Goal: Task Accomplishment & Management: Use online tool/utility

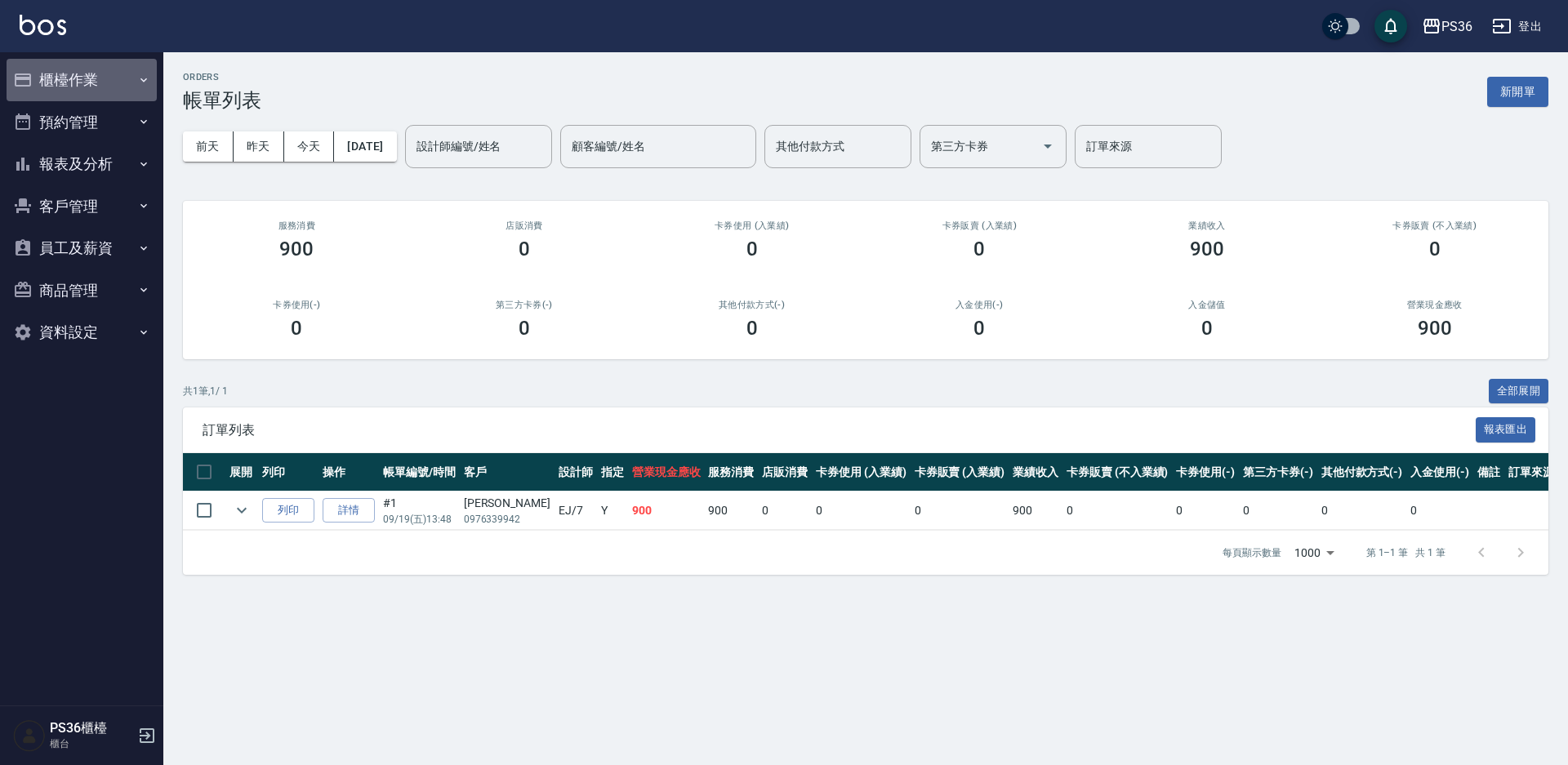
click at [89, 83] on button "櫃檯作業" at bounding box center [82, 80] width 150 height 42
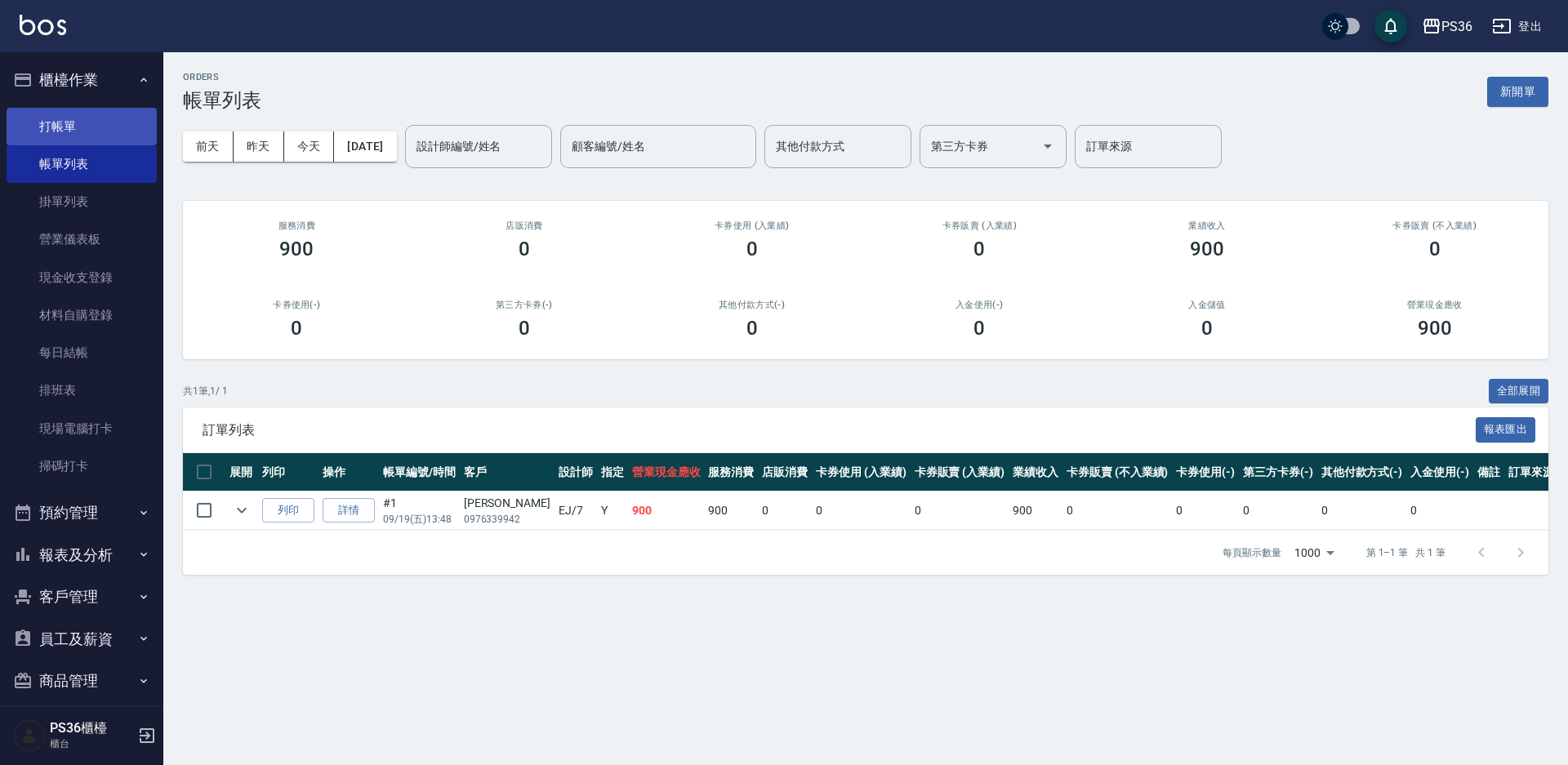
click at [88, 125] on link "打帳單" at bounding box center [82, 126] width 150 height 37
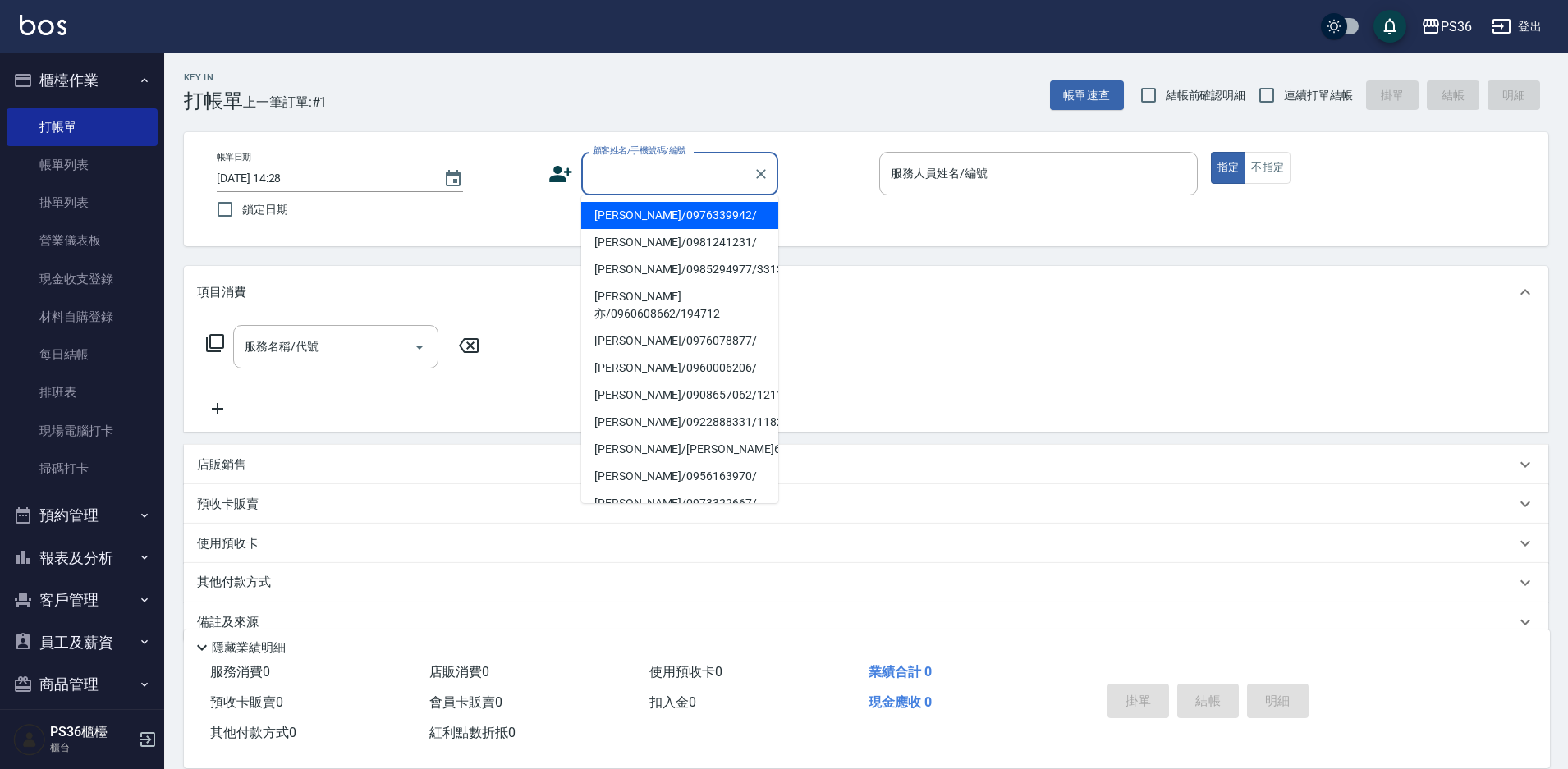
click at [618, 175] on input "顧客姓名/手機號碼/編號" at bounding box center [667, 174] width 158 height 29
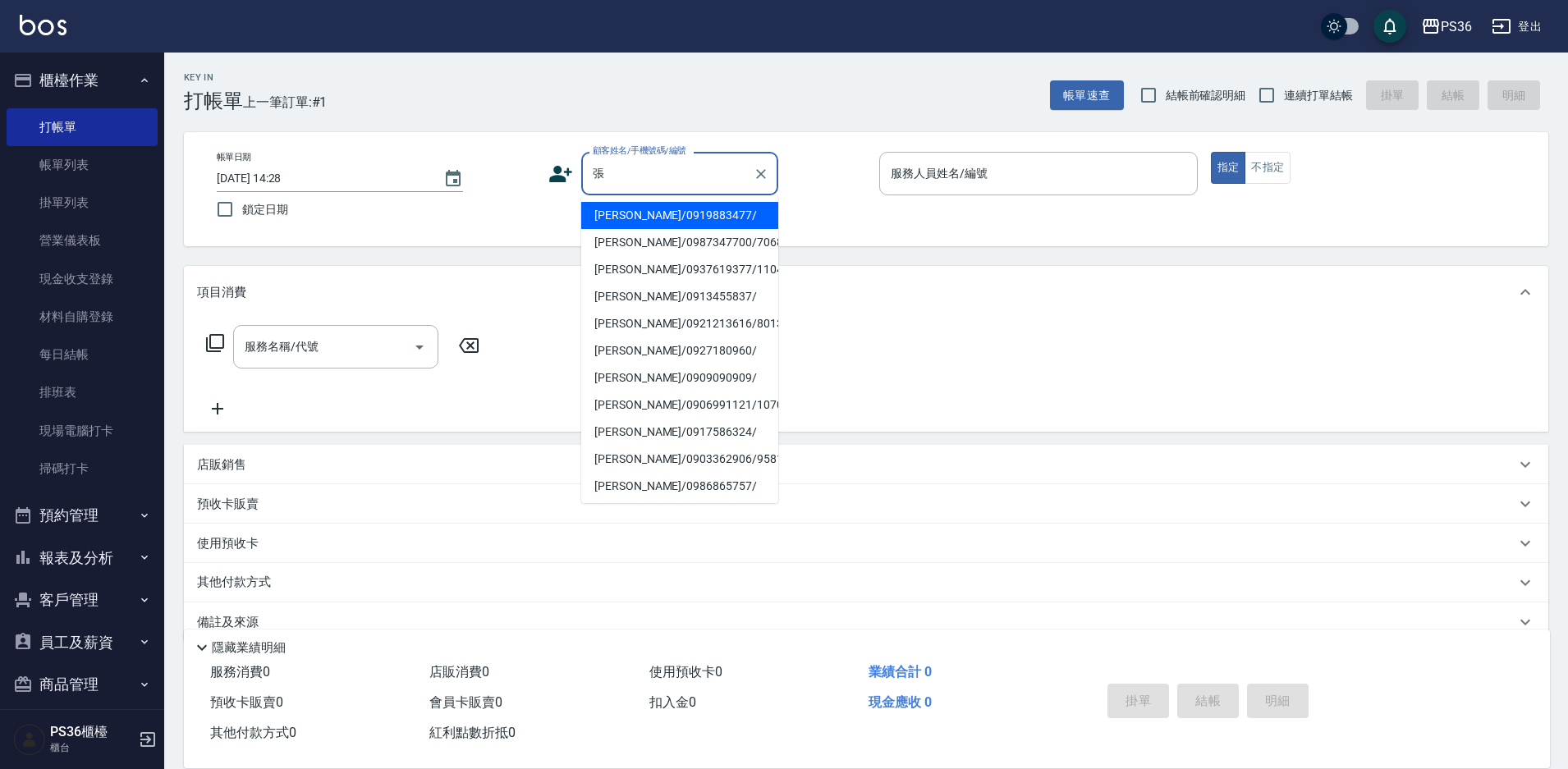
type input "[PERSON_NAME]/0919883477/"
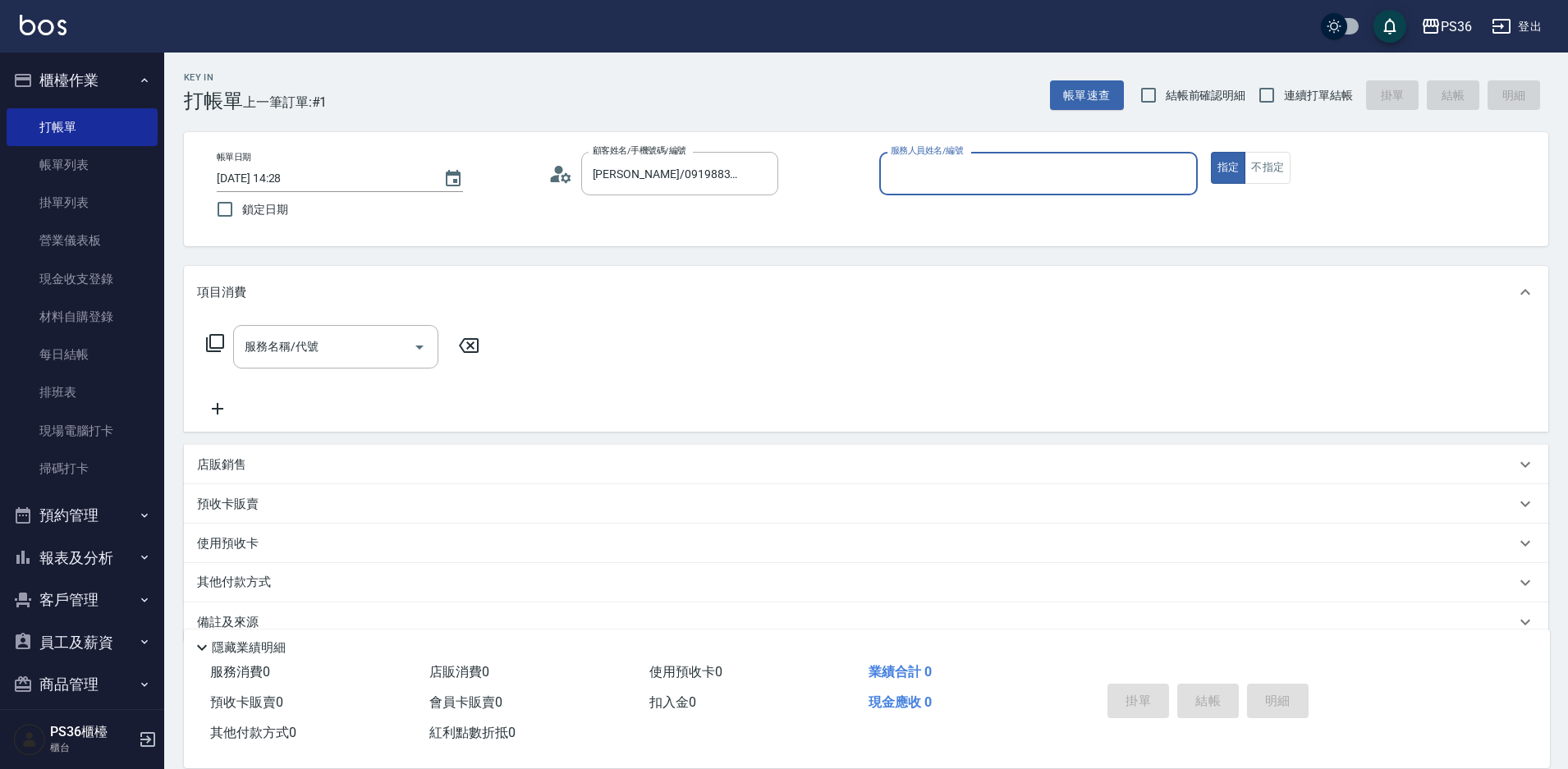
type input "小布-9"
click at [211, 338] on icon at bounding box center [215, 343] width 18 height 18
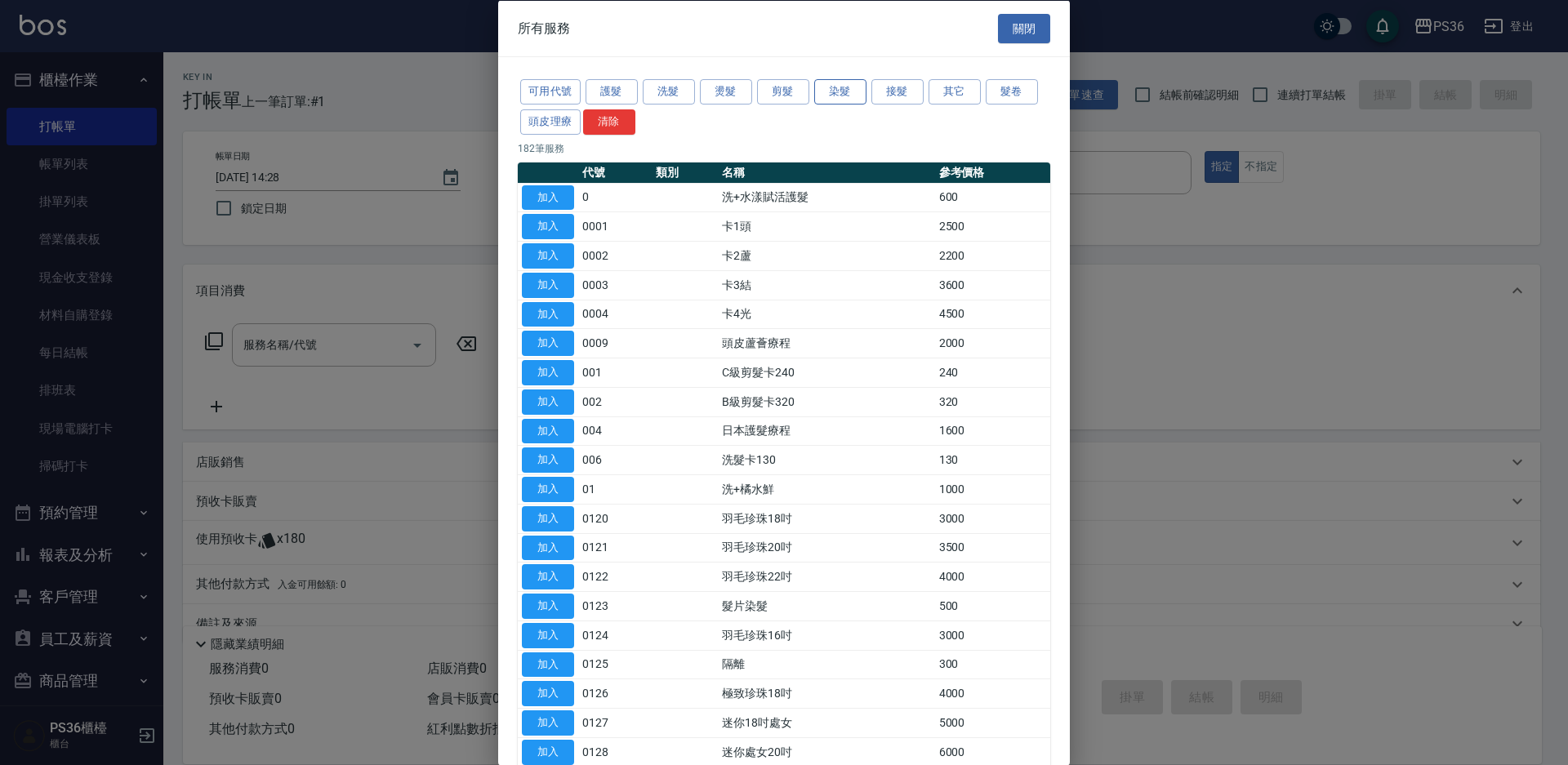
click at [845, 95] on button "染髮" at bounding box center [840, 91] width 52 height 25
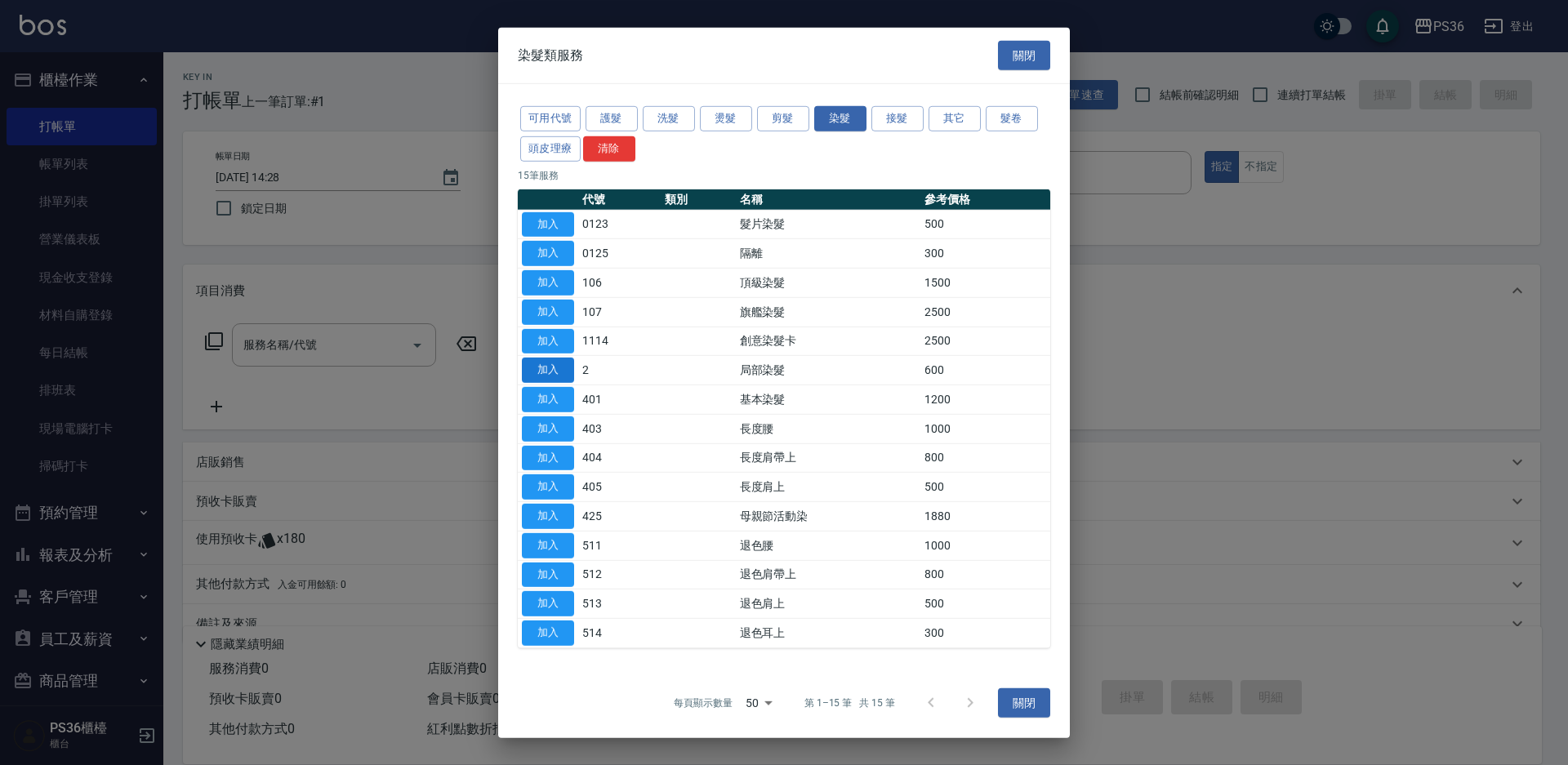
click at [562, 370] on button "加入" at bounding box center [548, 369] width 52 height 25
type input "局部染髮(2)"
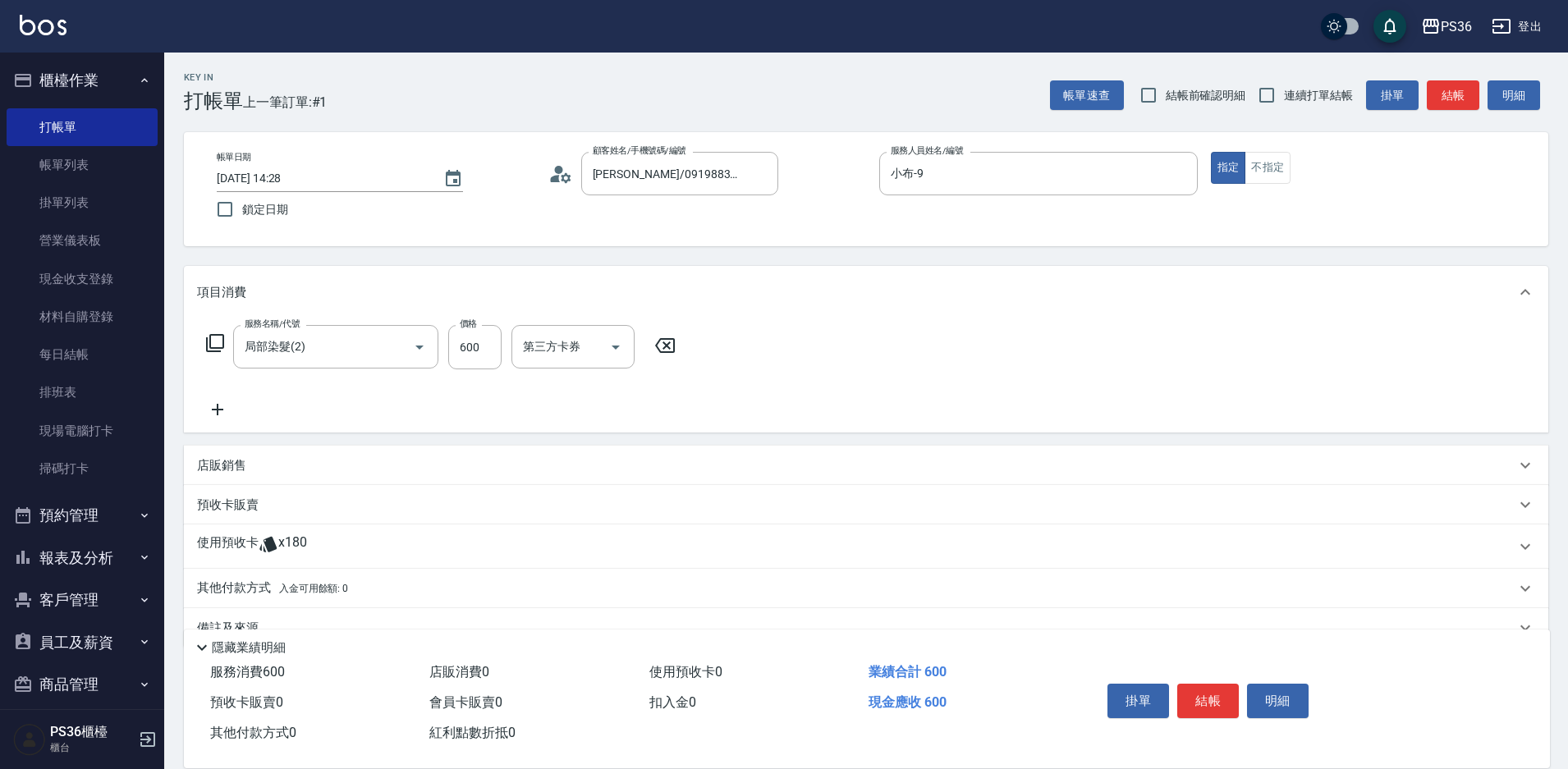
click at [214, 348] on icon at bounding box center [215, 343] width 18 height 18
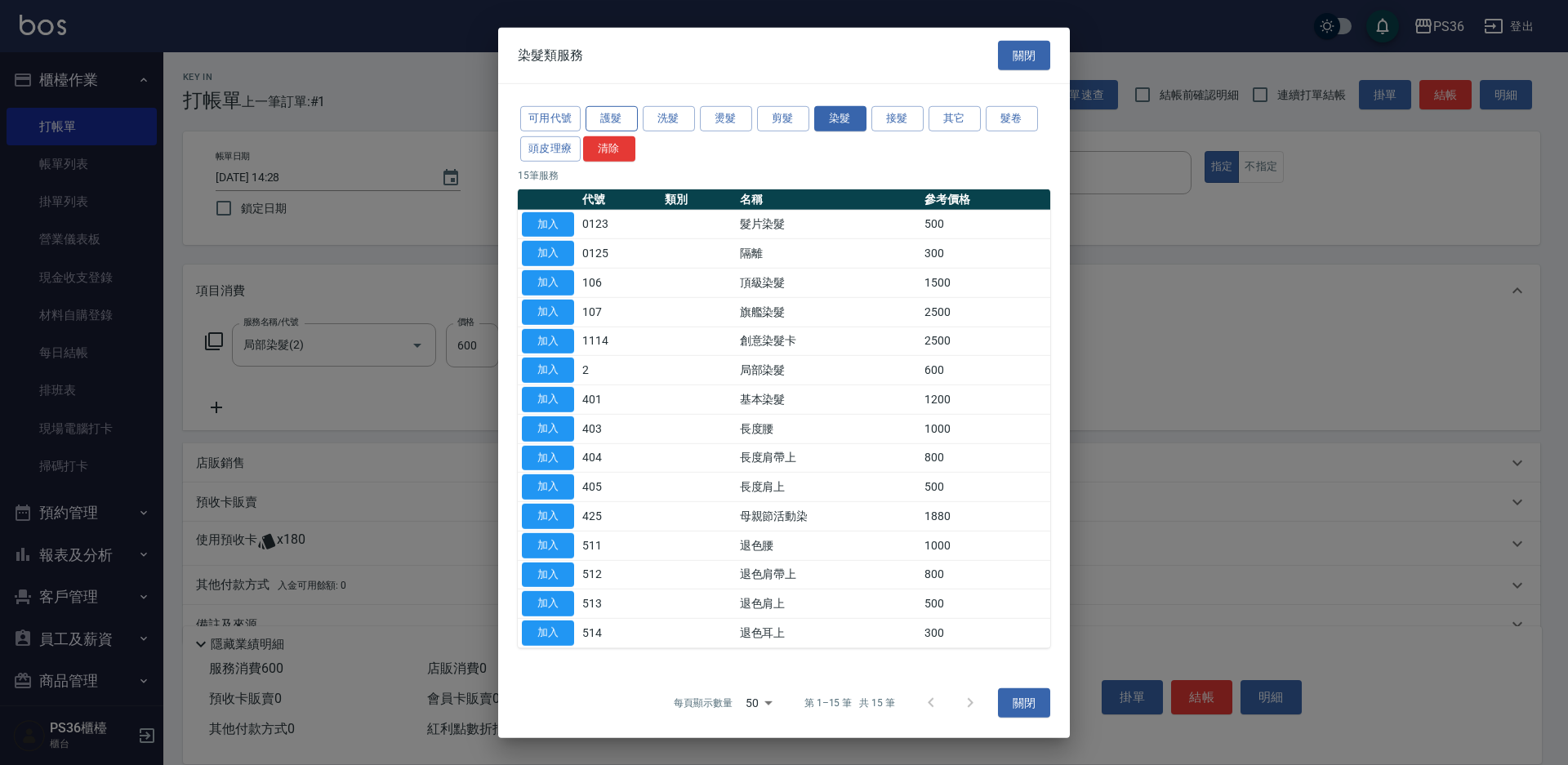
click at [614, 119] on button "護髮" at bounding box center [611, 118] width 52 height 25
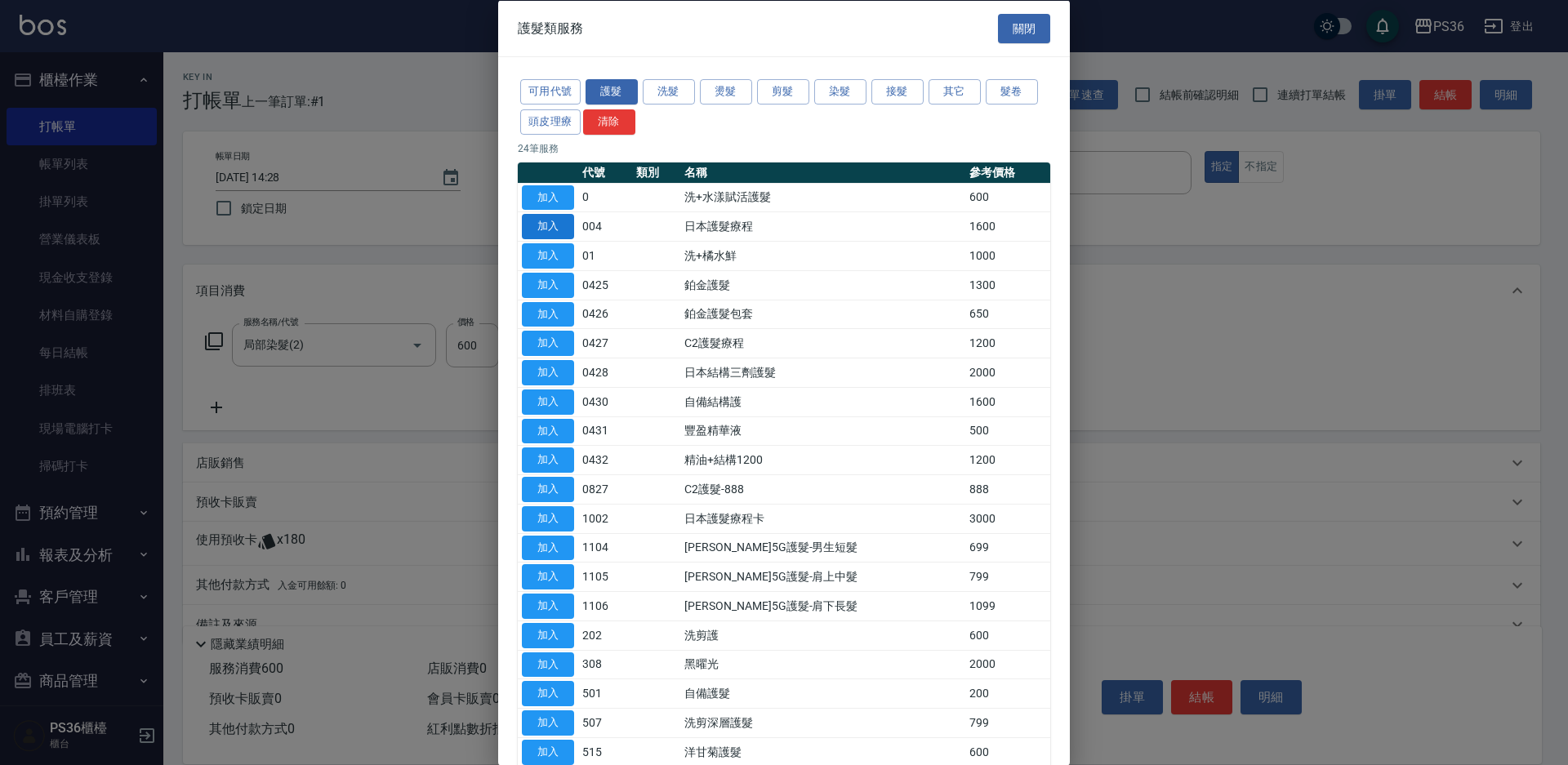
click at [556, 223] on button "加入" at bounding box center [548, 226] width 52 height 25
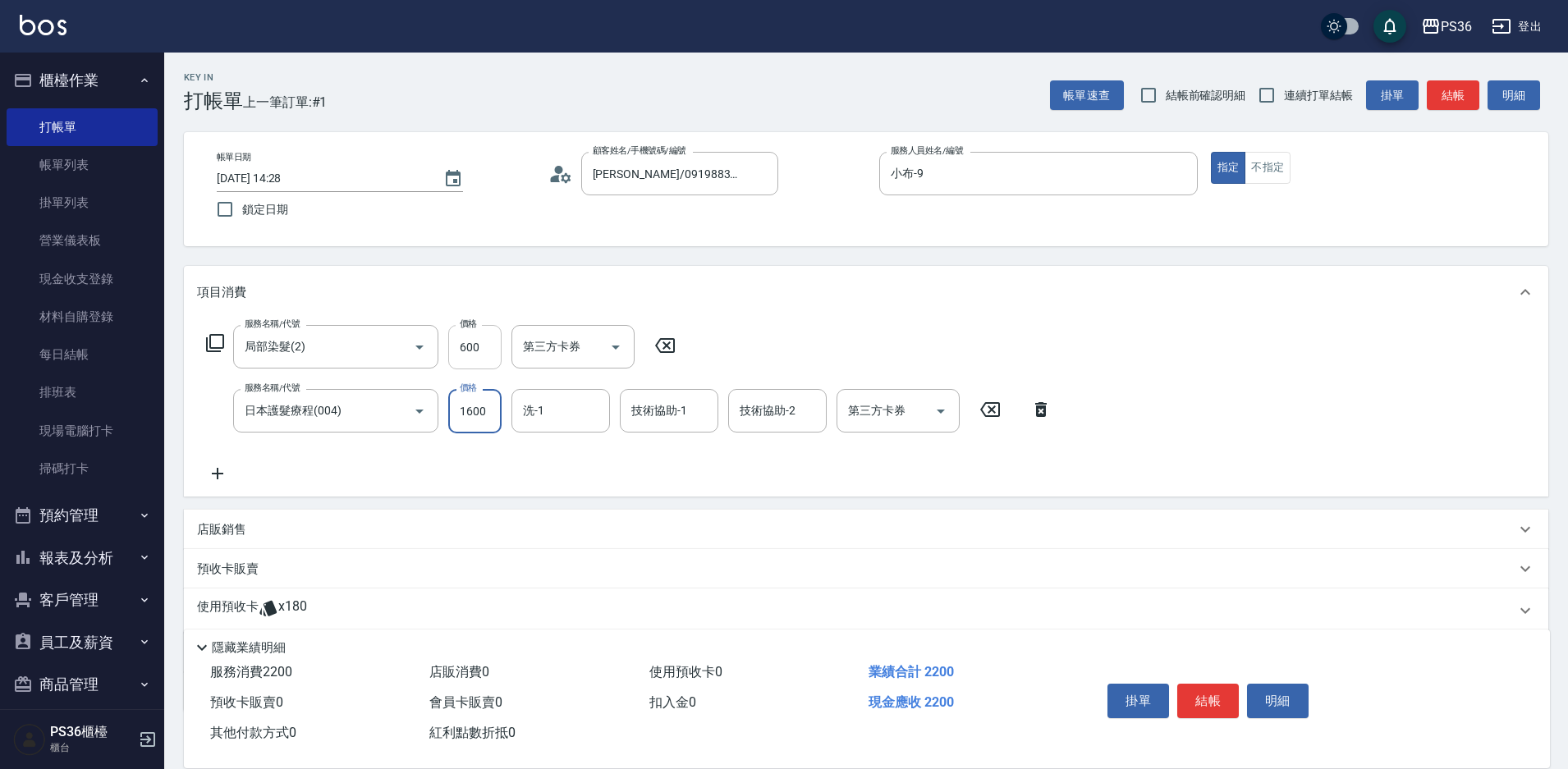
click at [470, 354] on input "600" at bounding box center [474, 347] width 53 height 44
click at [486, 344] on input "600" at bounding box center [474, 347] width 53 height 44
type input "1000"
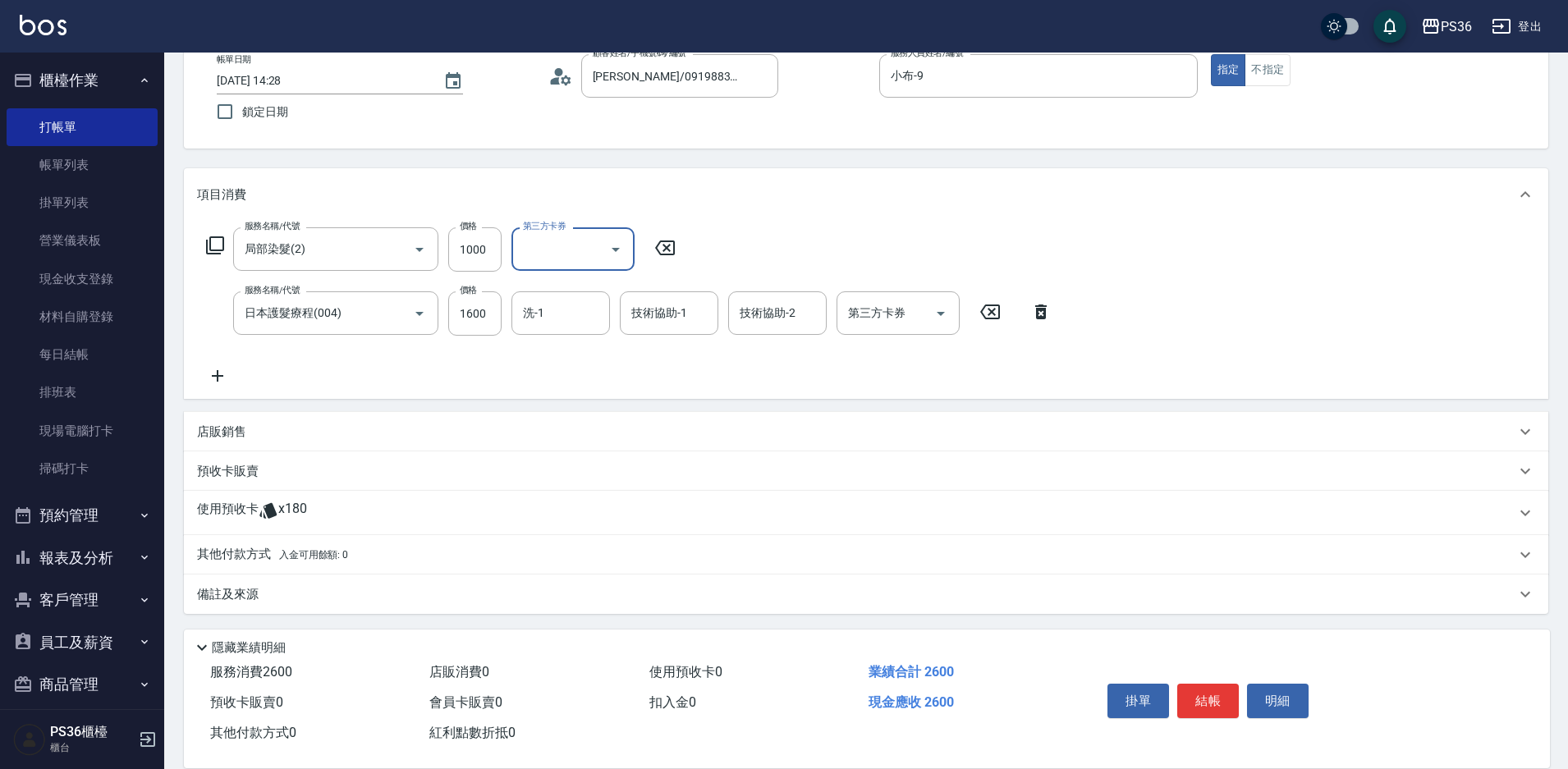
scroll to position [100, 0]
click at [235, 549] on p "其他付款方式 入金可用餘額: 0" at bounding box center [272, 552] width 151 height 18
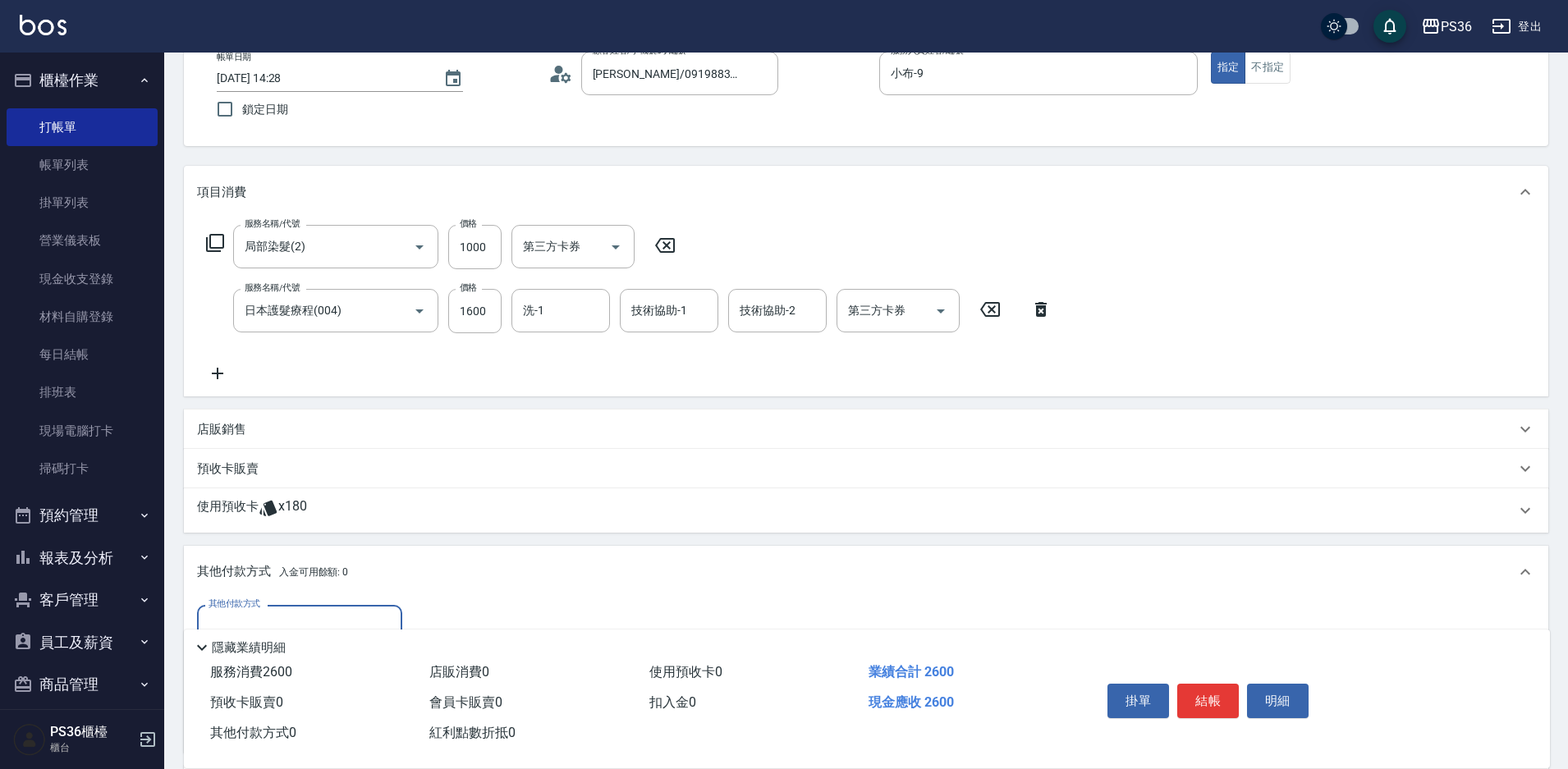
scroll to position [182, 0]
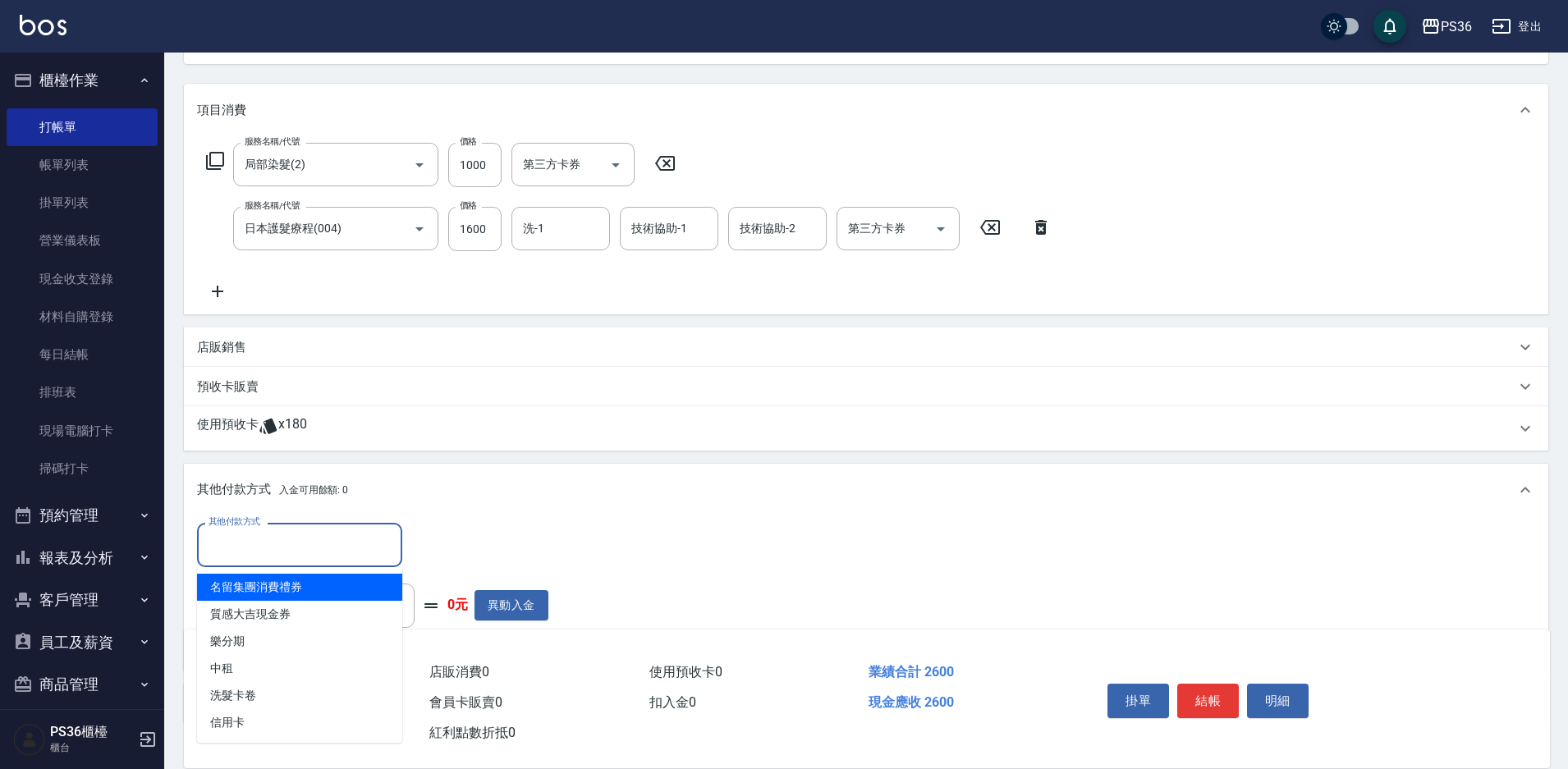
click at [316, 538] on input "其他付款方式" at bounding box center [299, 544] width 190 height 29
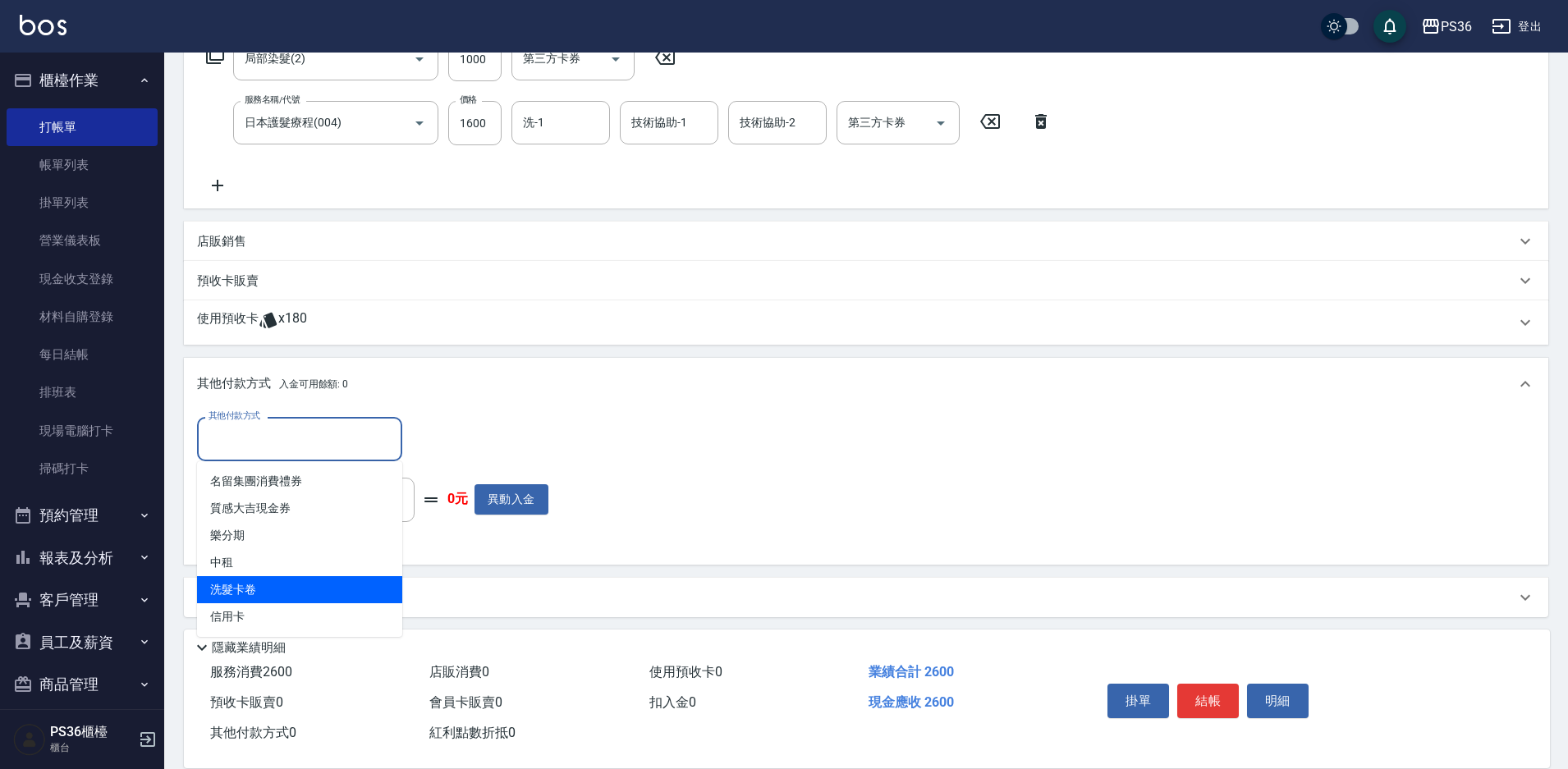
scroll to position [294, 0]
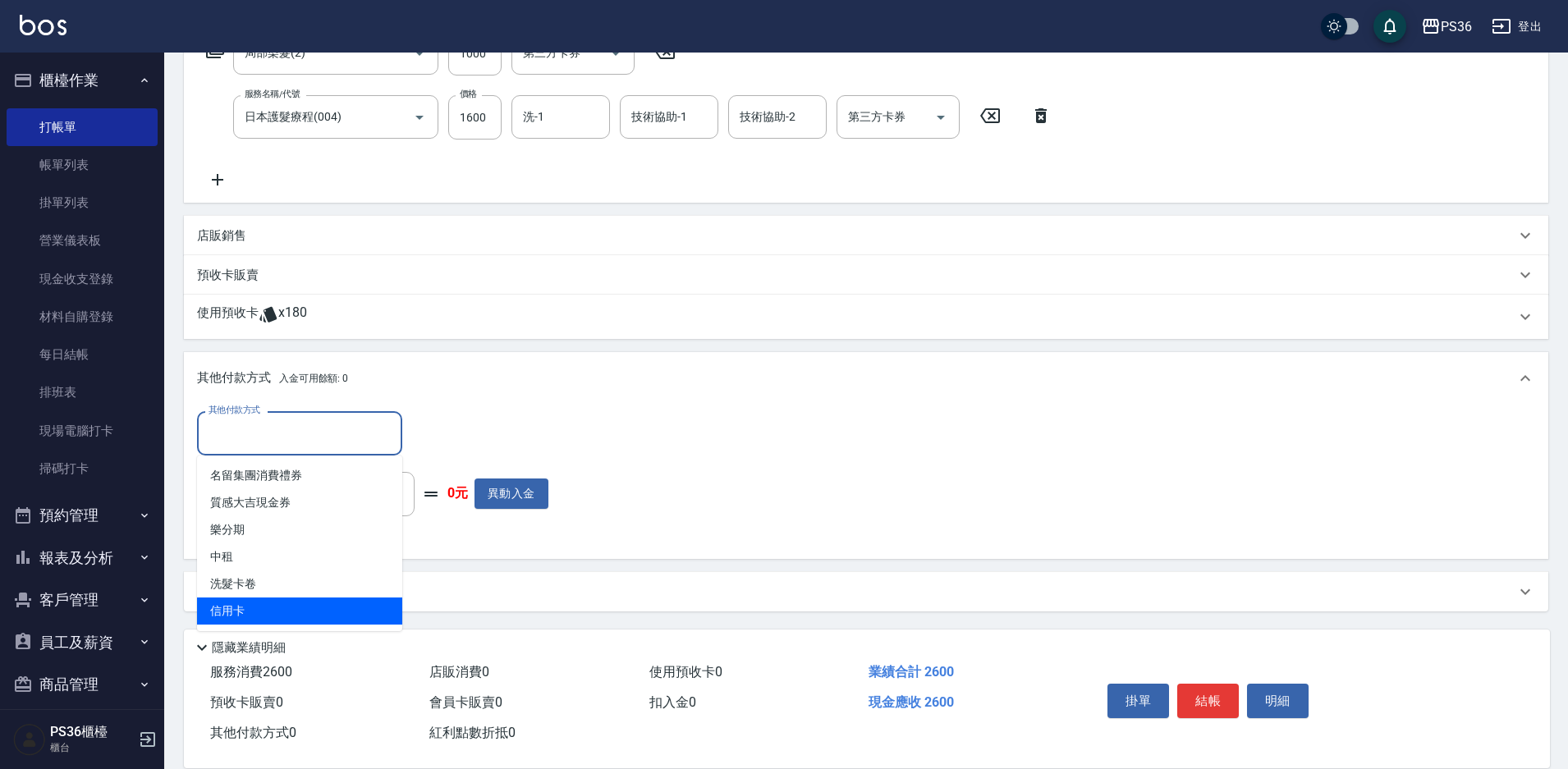
click at [276, 610] on span "信用卡" at bounding box center [299, 610] width 205 height 27
type input "信用卡"
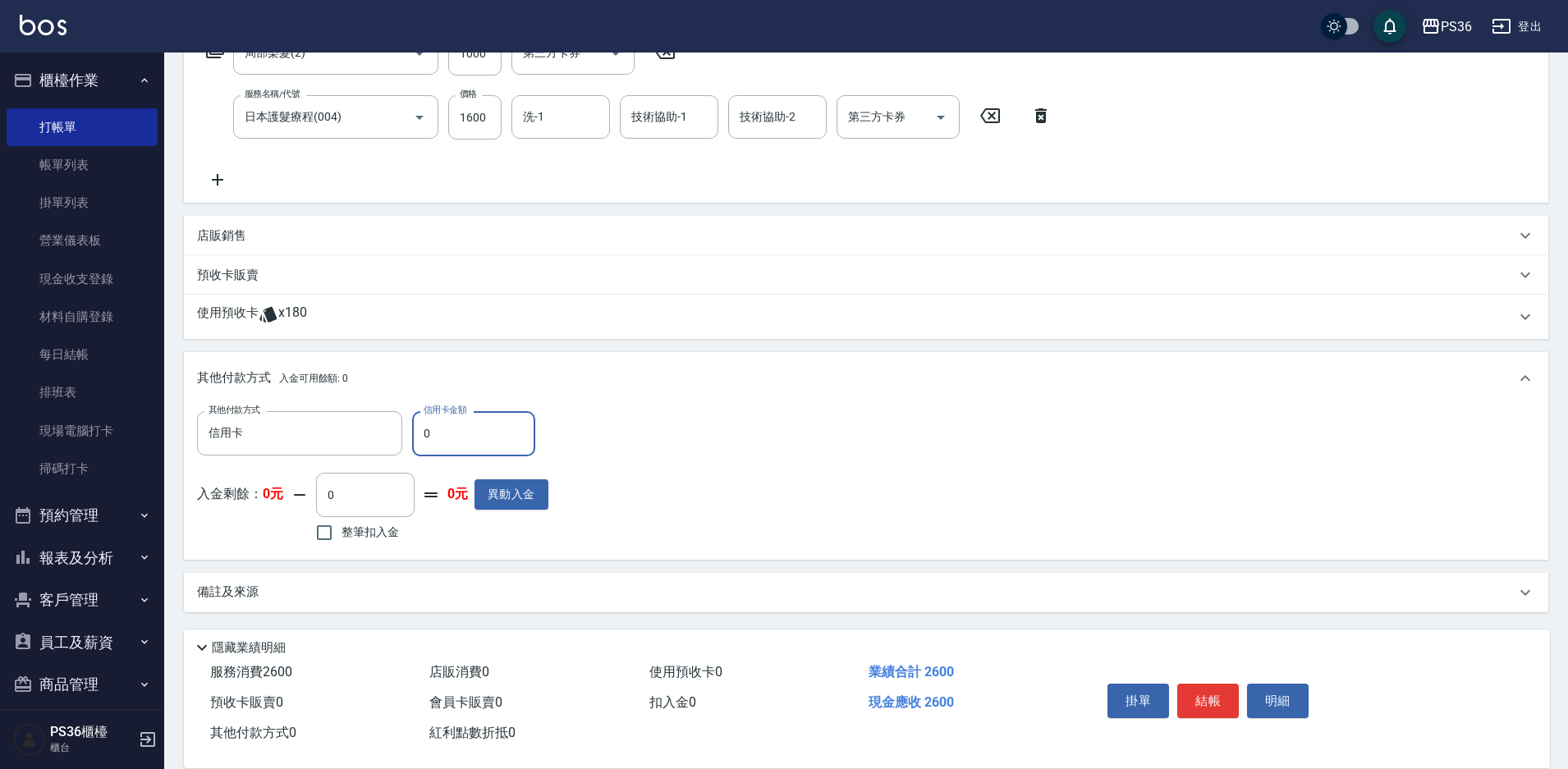
click at [454, 428] on input "0" at bounding box center [474, 433] width 123 height 44
type input "2600"
click at [1221, 696] on button "結帳" at bounding box center [1208, 701] width 62 height 35
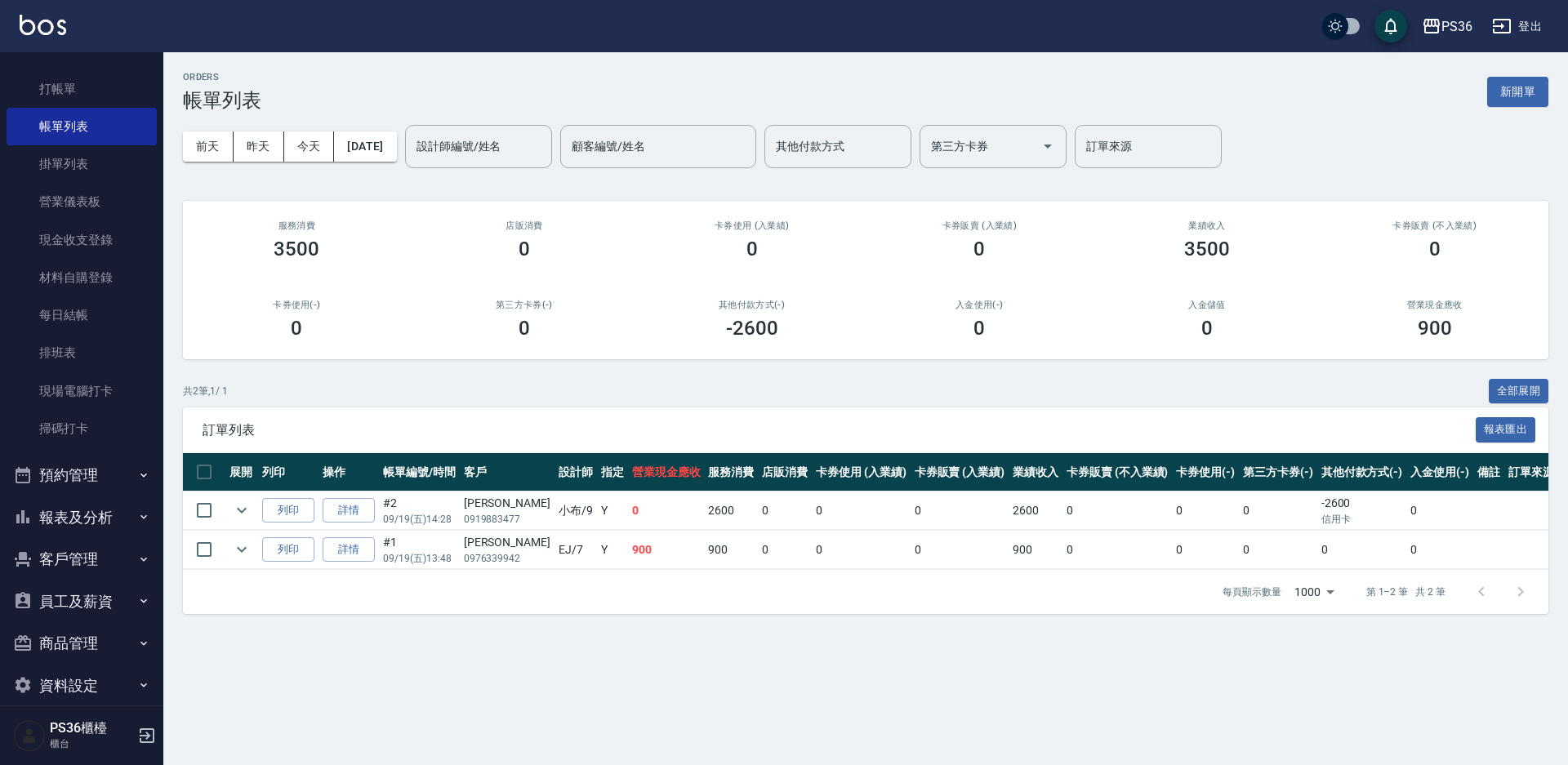
scroll to position [58, 0]
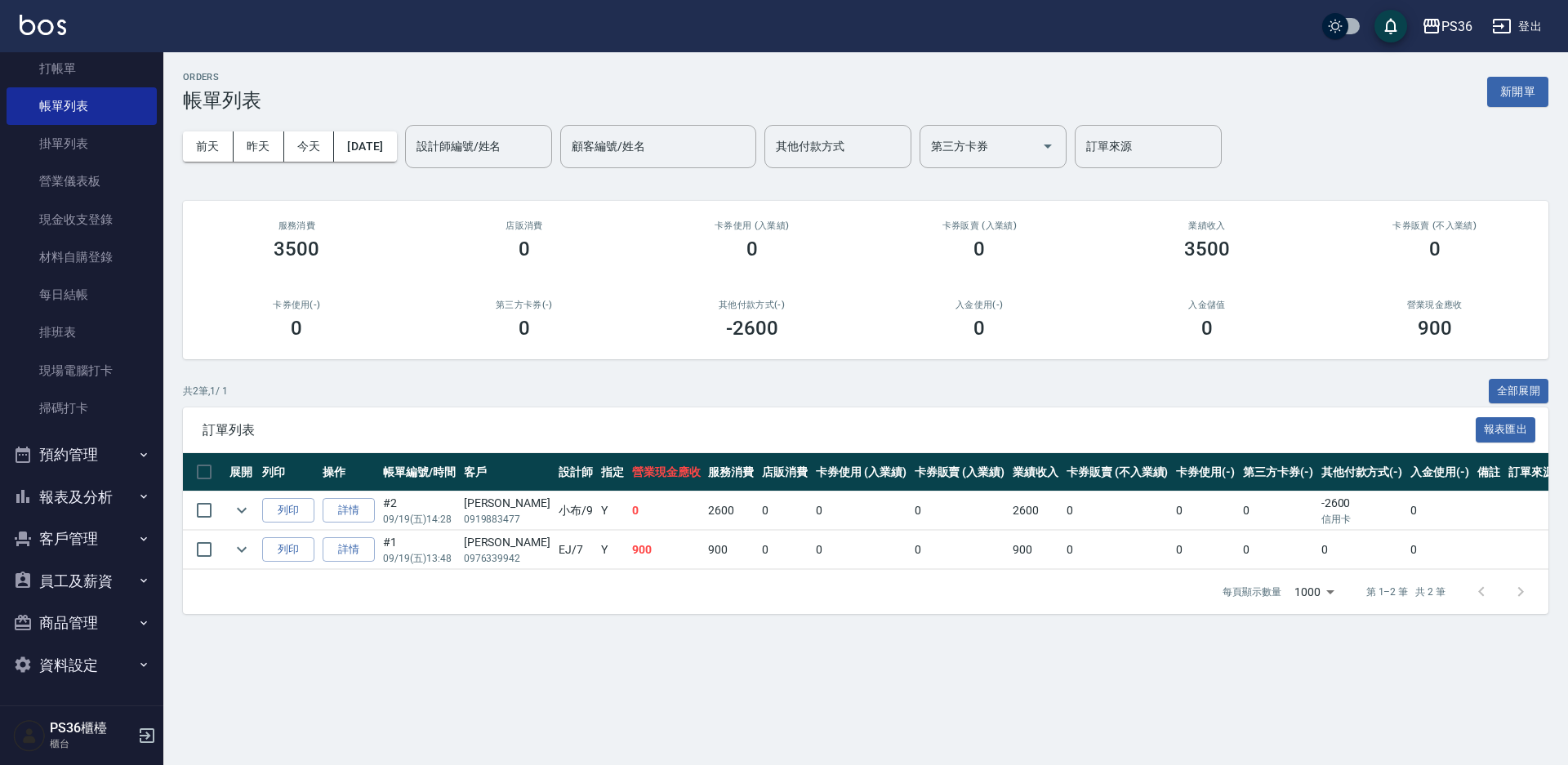
click at [94, 507] on button "報表及分析" at bounding box center [82, 497] width 150 height 42
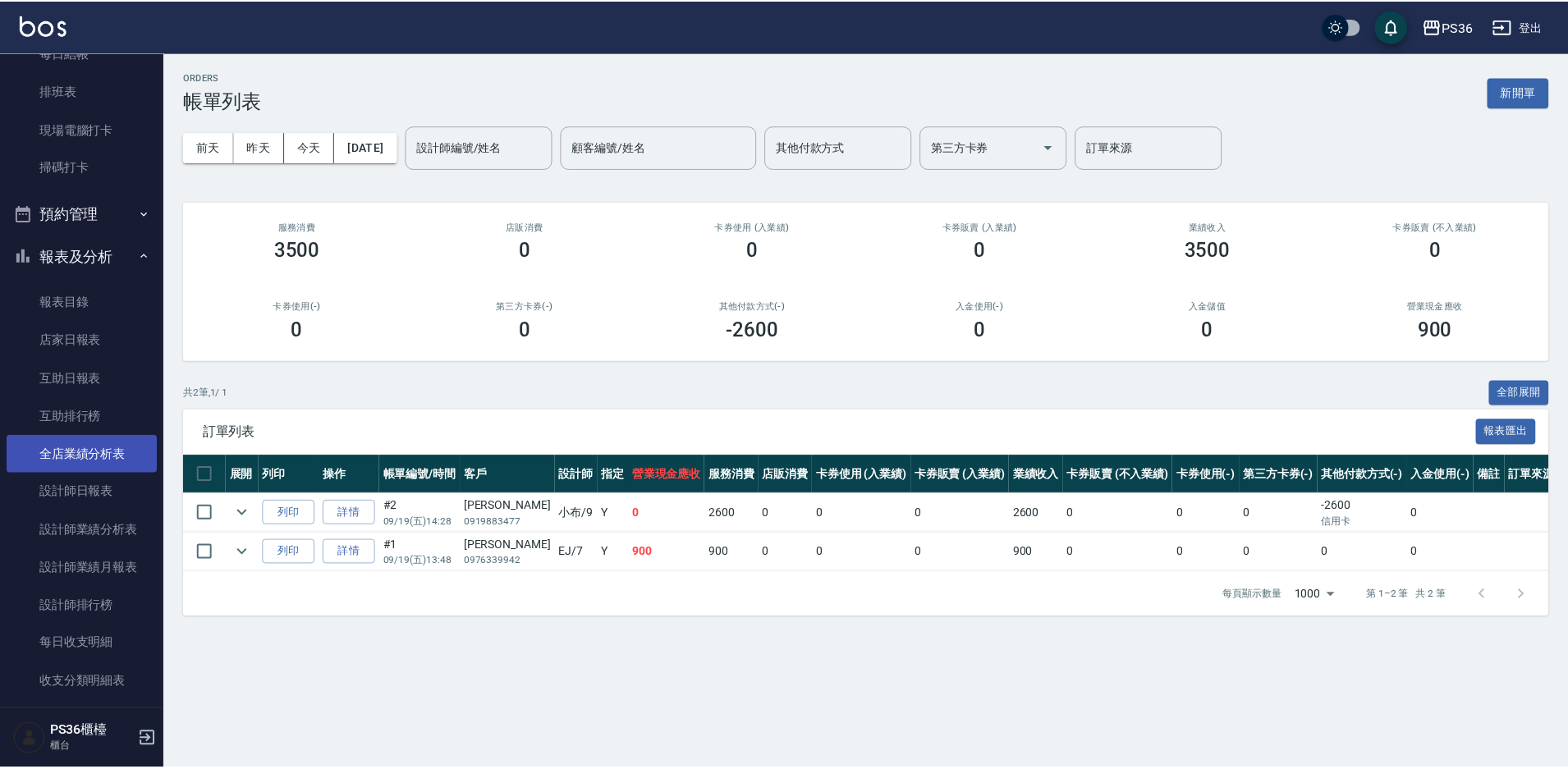
scroll to position [304, 0]
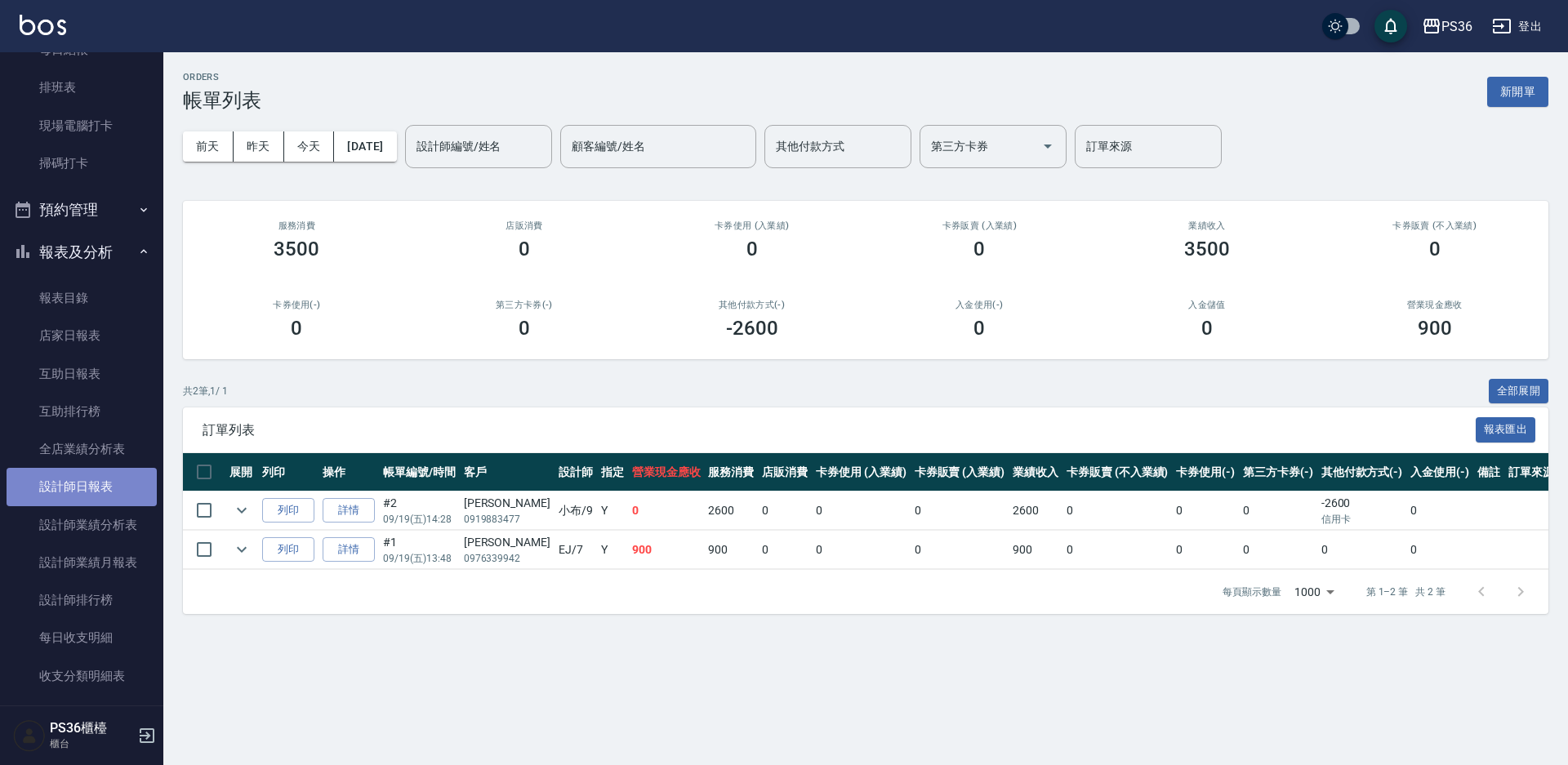
click at [101, 492] on link "設計師日報表" at bounding box center [82, 487] width 150 height 37
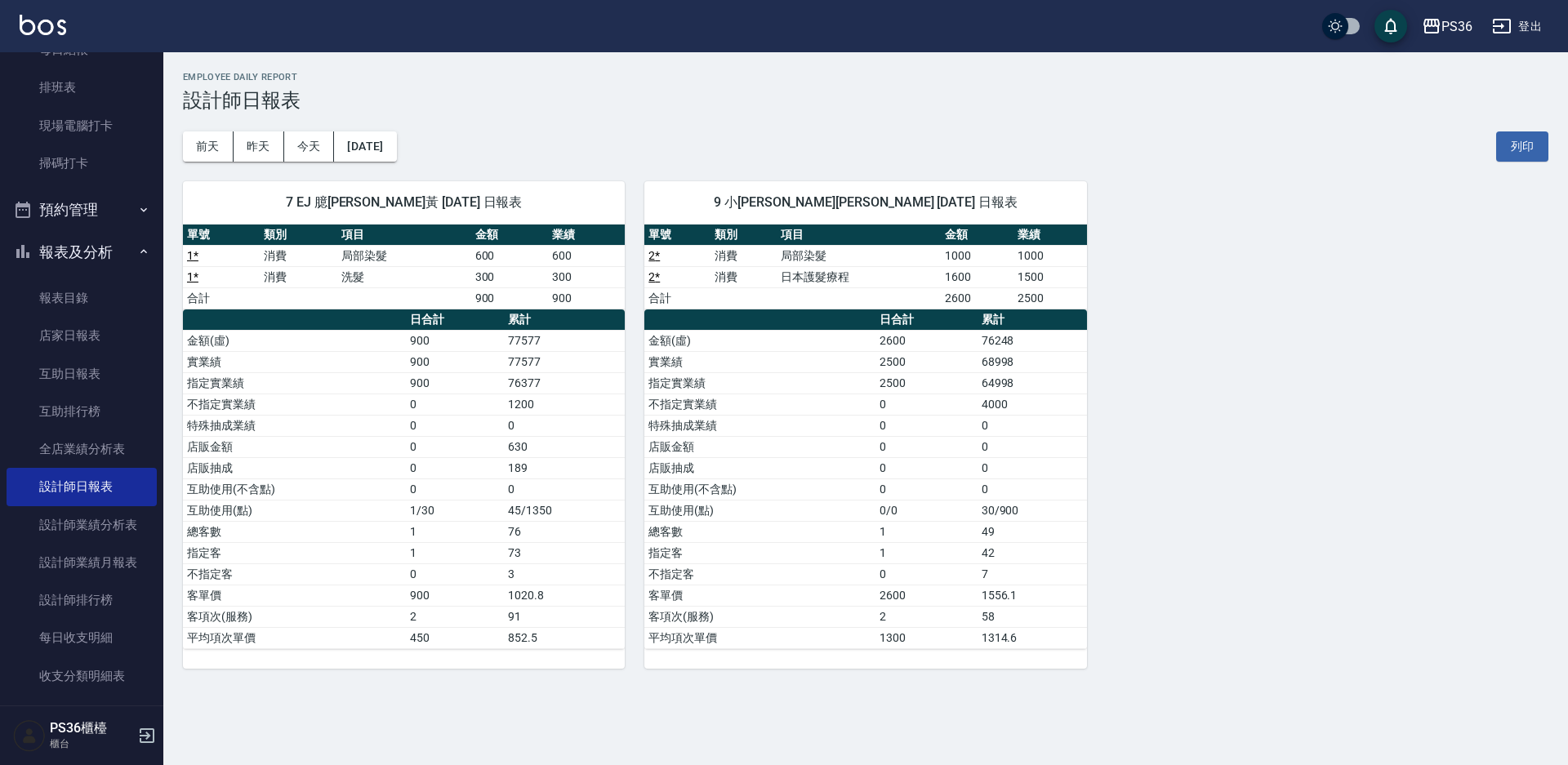
click at [1131, 506] on div "7 EJ 臆蓁黃 [DATE] 日報表 單號 類別 項目 金額 業績 1 * 消費 局部染髮 600 600 1 * 消費 洗髮 300 300 合計 900…" at bounding box center [855, 415] width 1385 height 507
click at [260, 138] on button "昨天" at bounding box center [258, 147] width 50 height 30
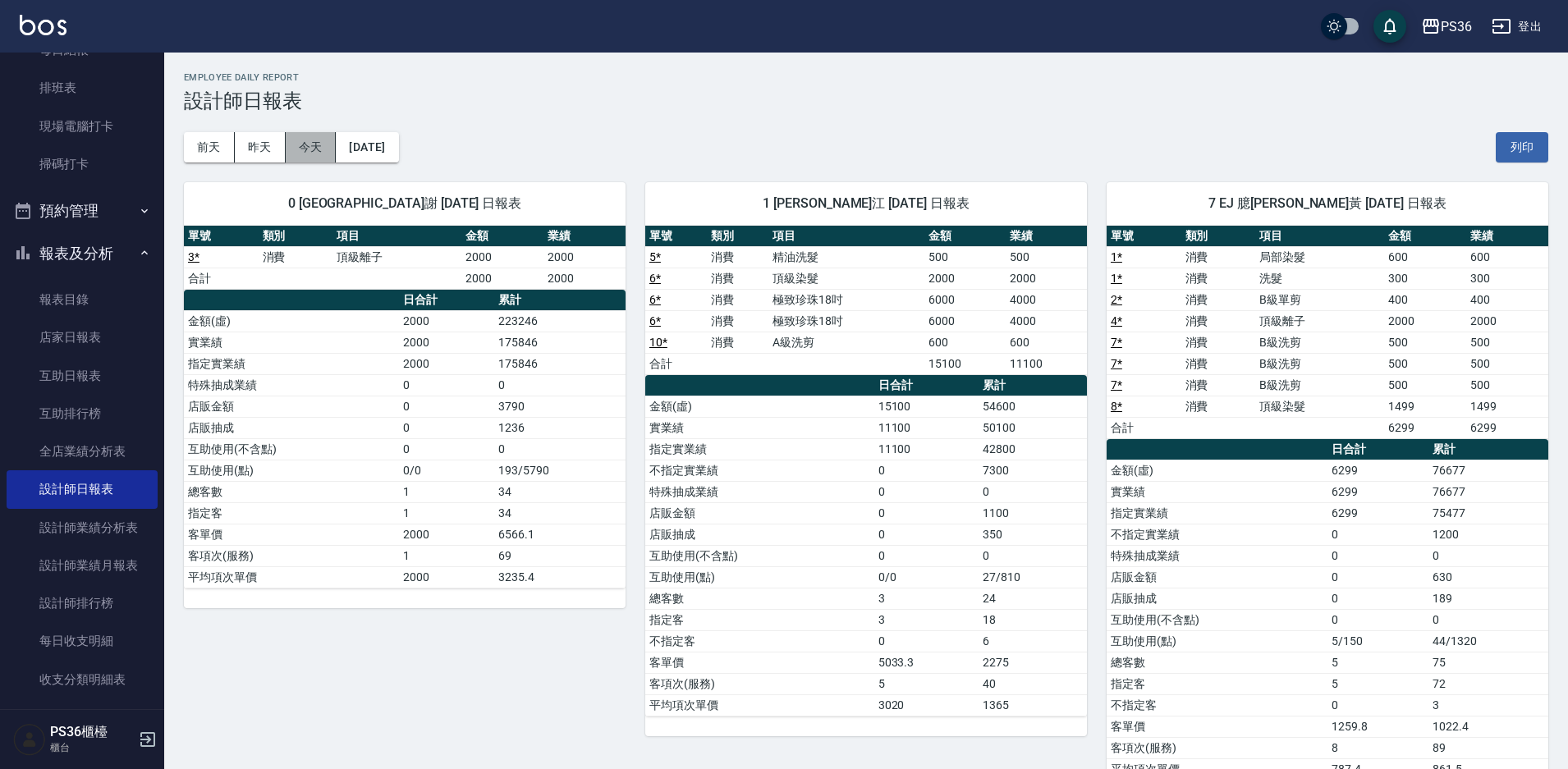
click at [326, 152] on button "今天" at bounding box center [311, 147] width 51 height 31
